Goal: Navigation & Orientation: Find specific page/section

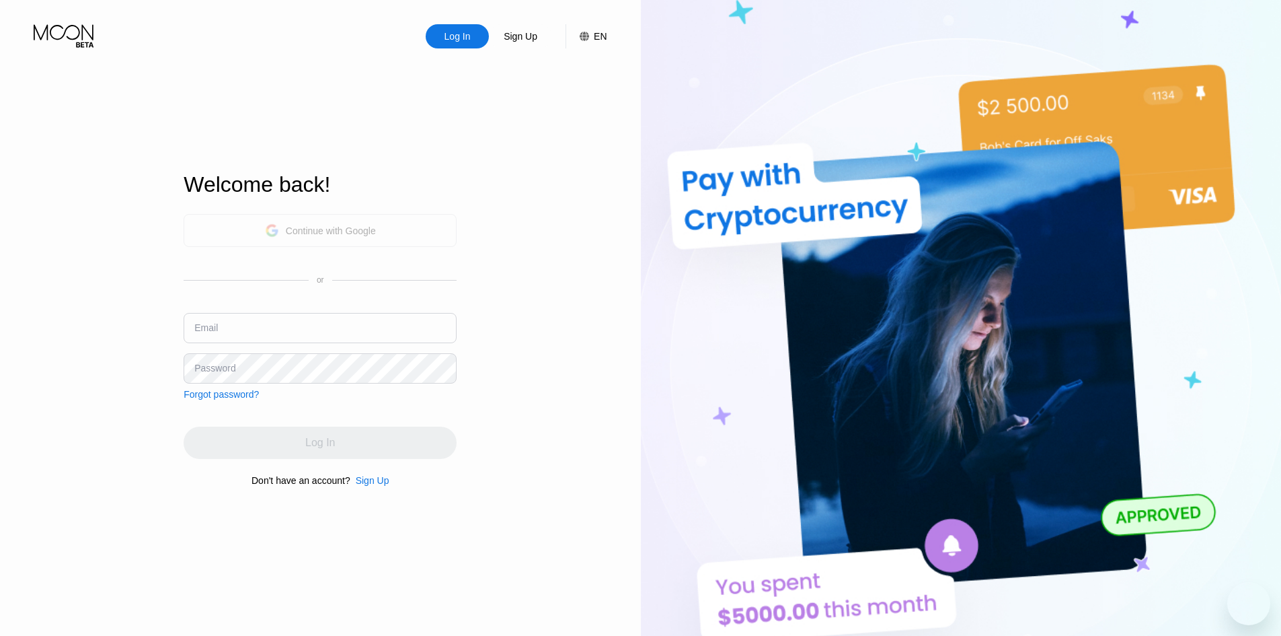
click at [276, 235] on icon at bounding box center [271, 230] width 13 height 13
